Goal: Book appointment/travel/reservation

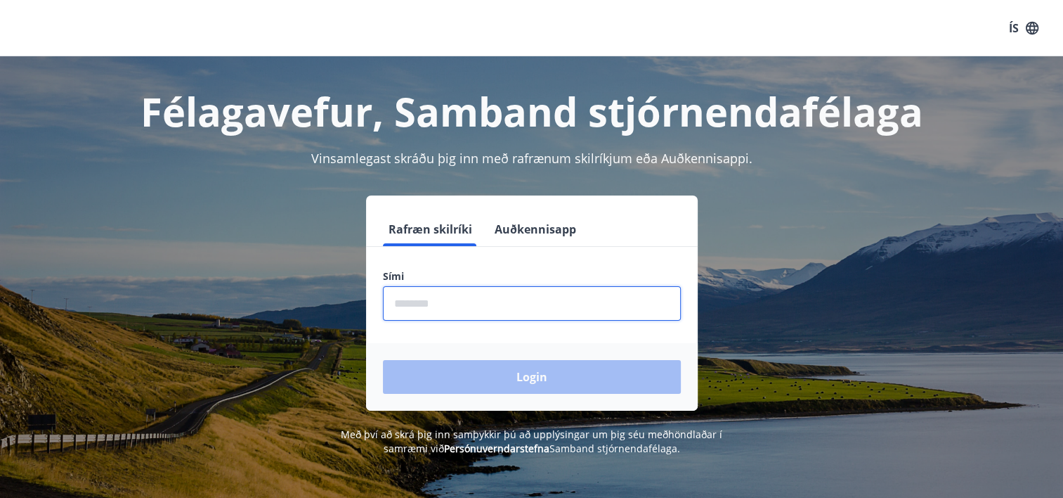
click at [484, 315] on input "phone" at bounding box center [532, 303] width 298 height 34
click at [446, 303] on input "phone" at bounding box center [532, 303] width 298 height 34
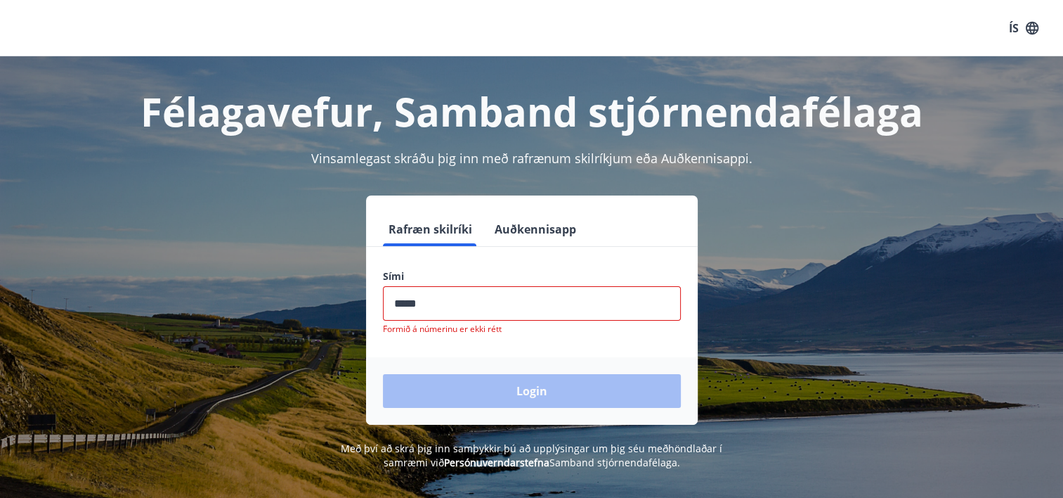
click at [532, 292] on input "phone" at bounding box center [532, 303] width 298 height 34
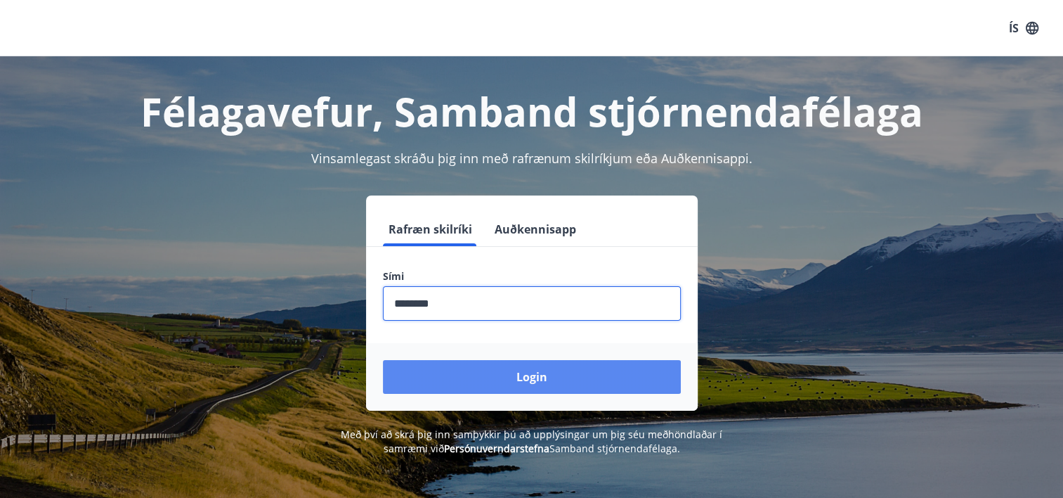
type input "********"
click at [520, 374] on button "Login" at bounding box center [532, 377] width 298 height 34
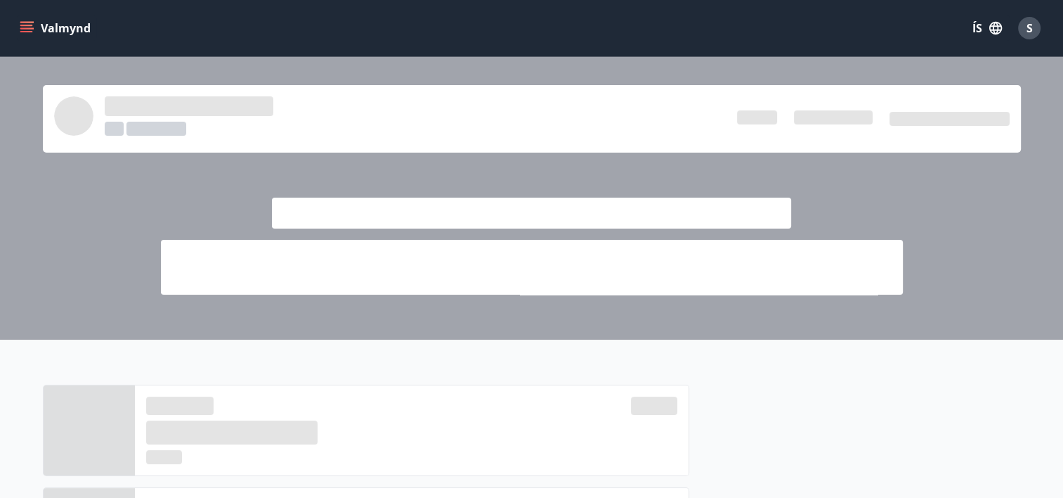
click at [31, 31] on icon "menu" at bounding box center [26, 31] width 13 height 1
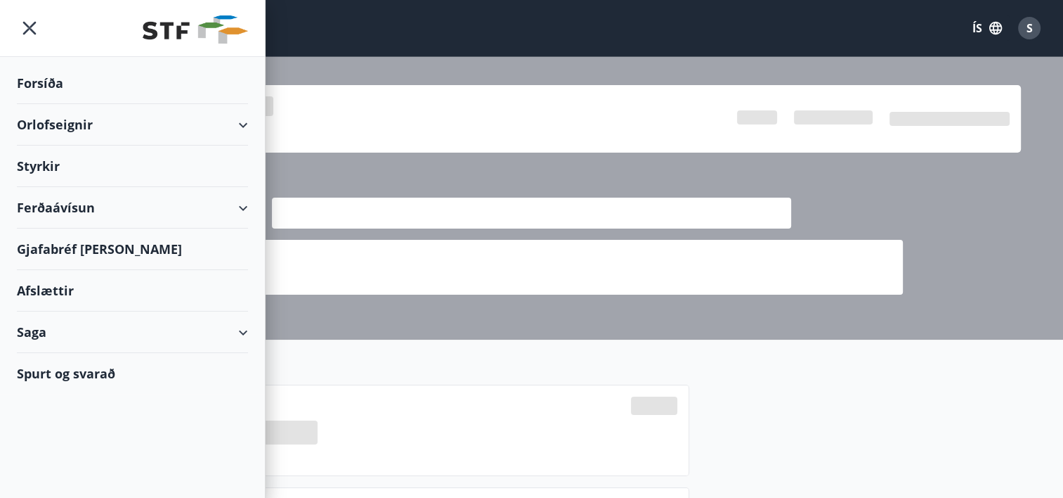
click at [72, 128] on div "Orlofseignir" at bounding box center [132, 124] width 231 height 41
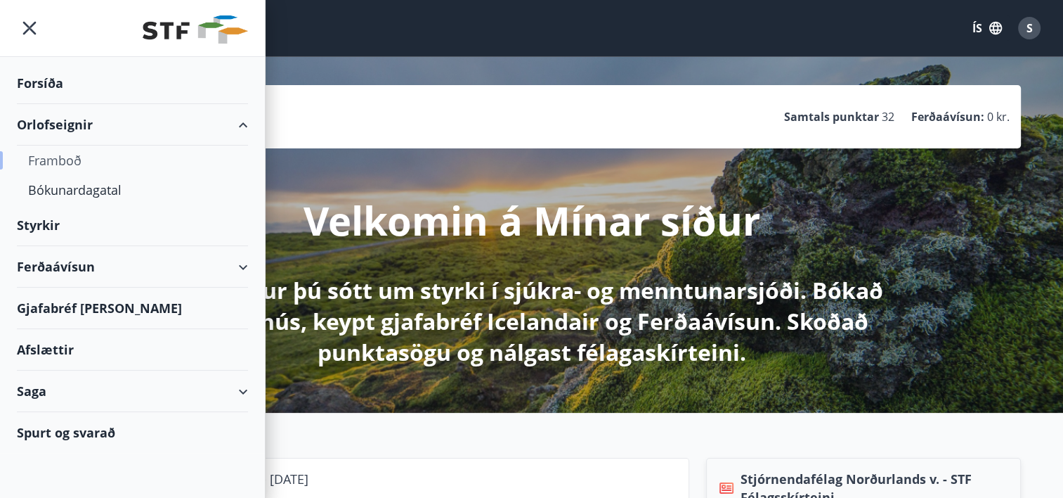
click at [53, 155] on div "Framboð" at bounding box center [132, 160] width 209 height 30
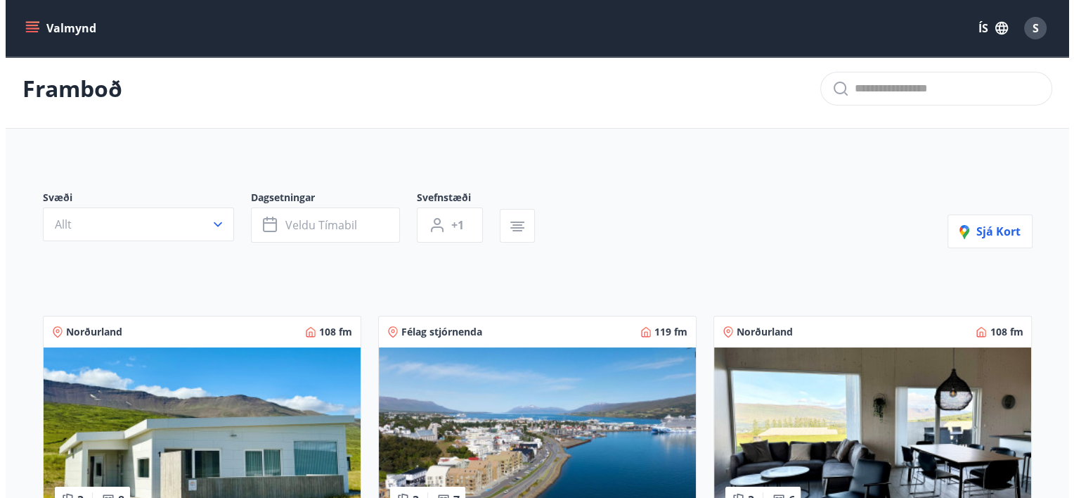
scroll to position [53, 0]
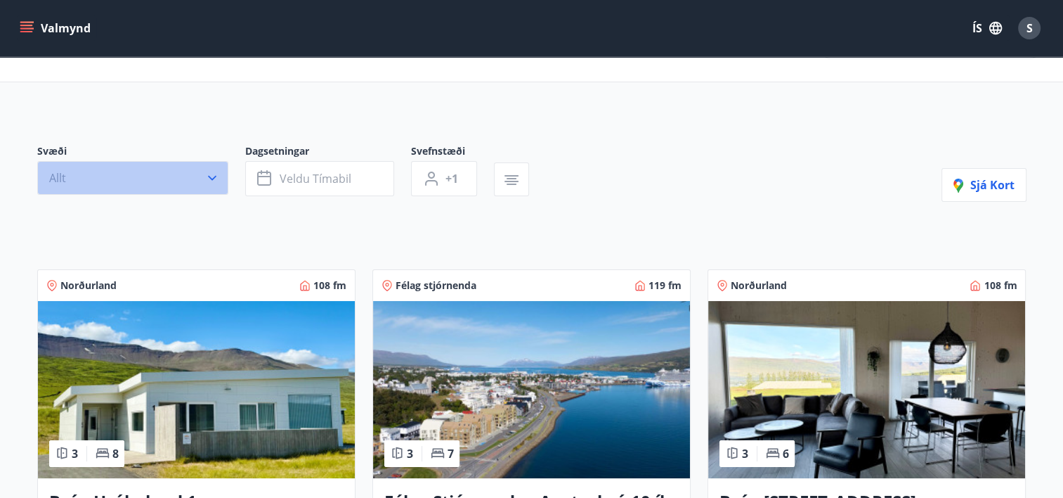
click at [218, 174] on icon "button" at bounding box center [212, 178] width 14 height 14
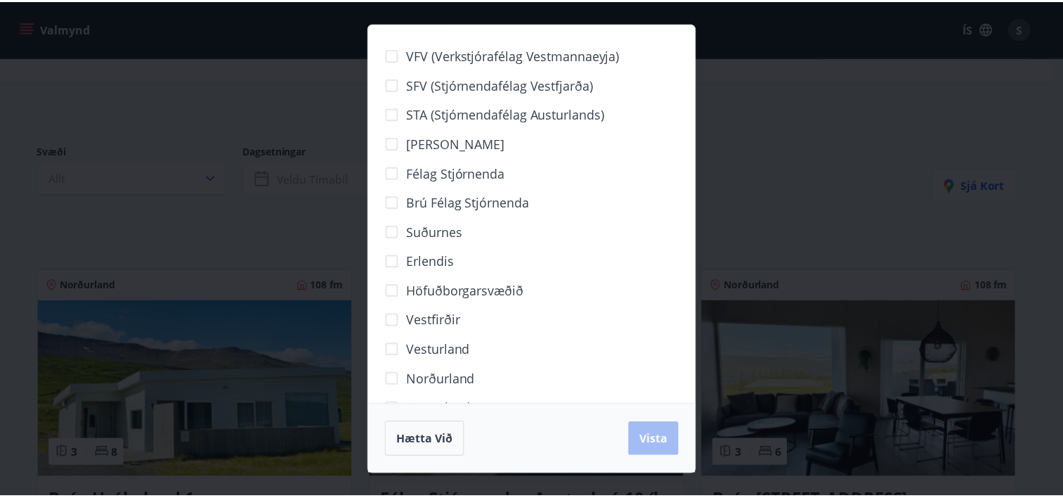
scroll to position [65, 0]
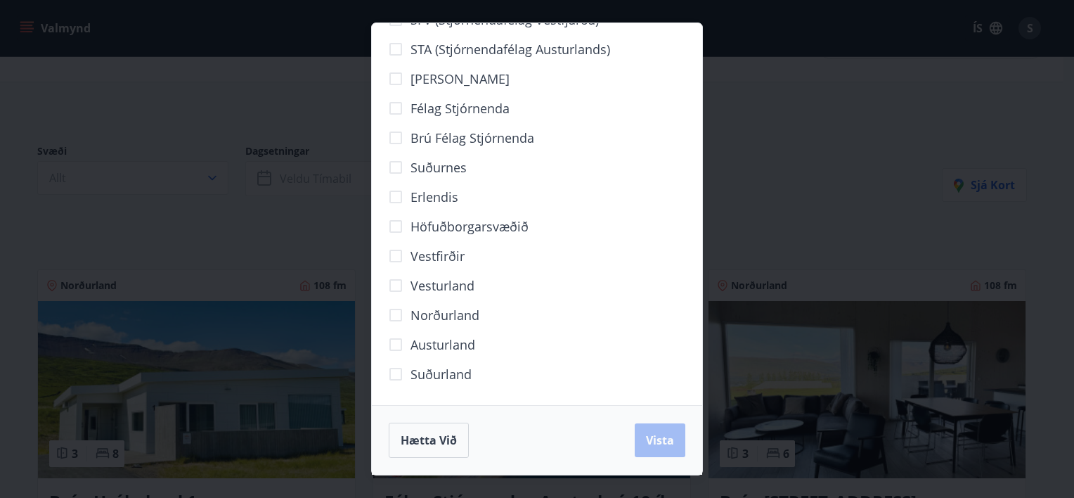
click at [413, 371] on span "Suðurland" at bounding box center [440, 374] width 61 height 18
click at [669, 444] on span "Vista" at bounding box center [660, 439] width 28 height 15
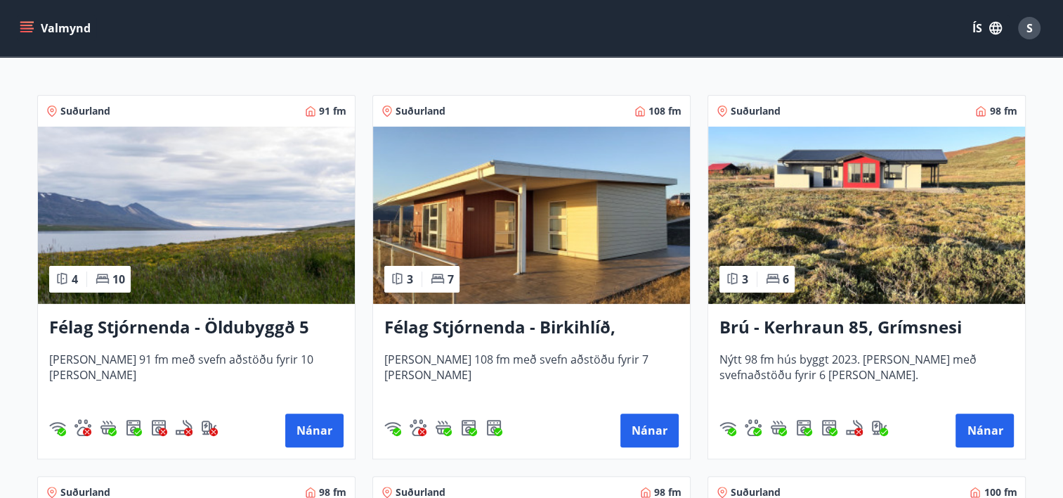
scroll to position [261, 0]
click at [845, 320] on h3 "Brú - Kerhraun 85, Grímsnesi (rautt hús) (gæludýr velkomin)" at bounding box center [867, 327] width 294 height 25
